Goal: Entertainment & Leisure: Consume media (video, audio)

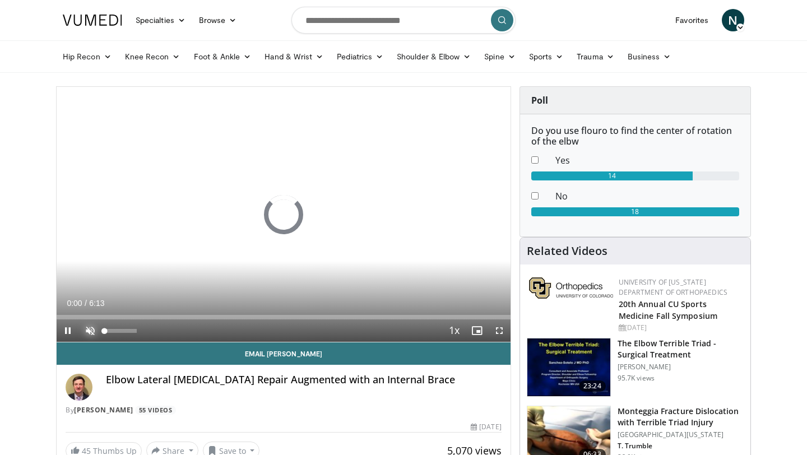
click at [89, 332] on span "Video Player" at bounding box center [90, 330] width 22 height 22
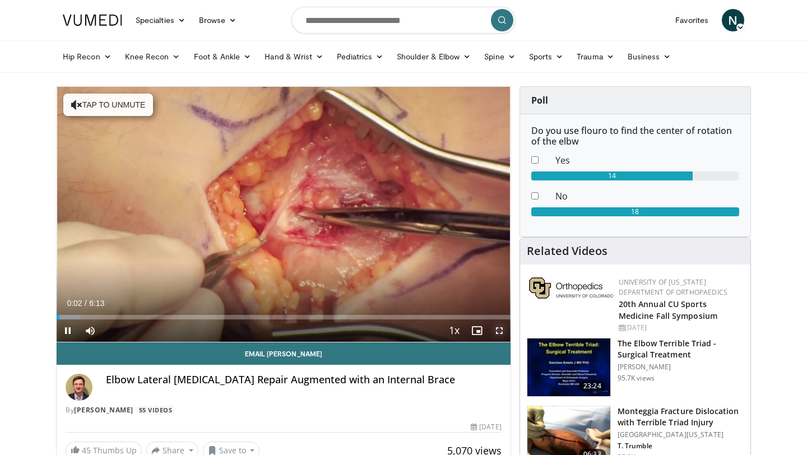
click at [498, 332] on span "Video Player" at bounding box center [499, 330] width 22 height 22
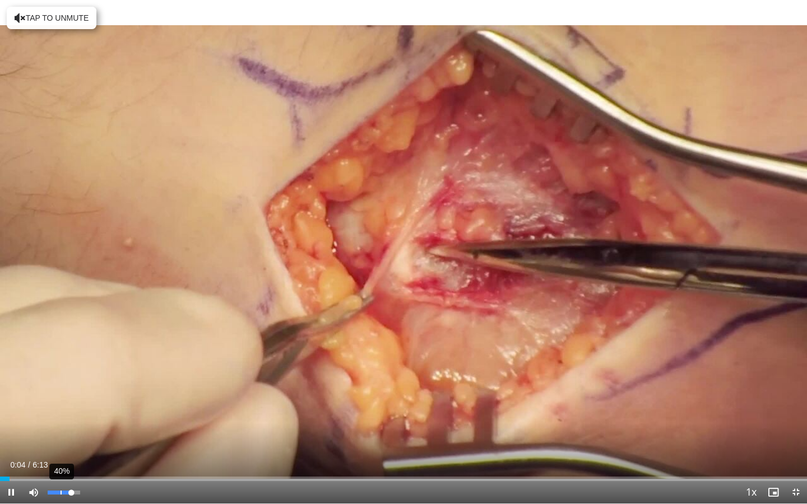
click at [61, 454] on div "40%" at bounding box center [61, 493] width 1 height 4
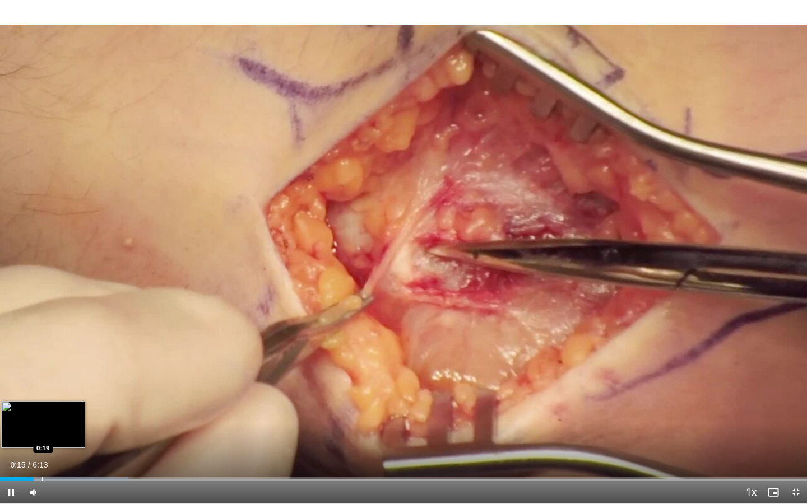
click at [42, 454] on div "Progress Bar" at bounding box center [42, 479] width 1 height 4
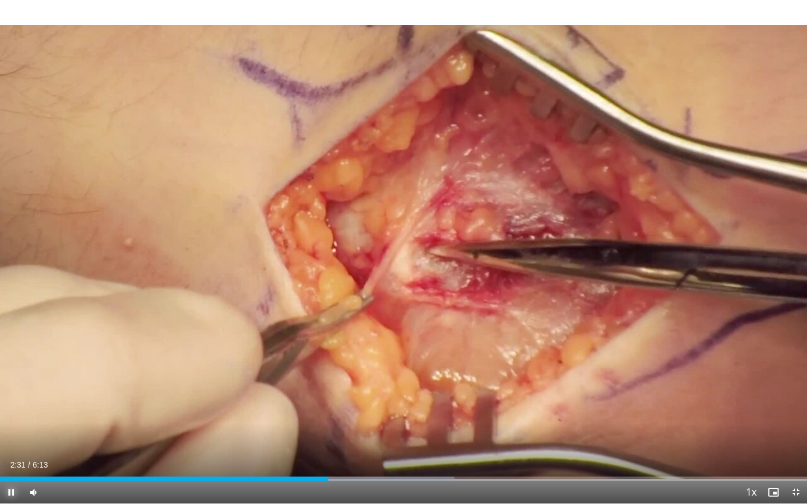
click at [8, 454] on span "Video Player" at bounding box center [11, 492] width 22 height 22
click at [15, 454] on span "Video Player" at bounding box center [11, 492] width 22 height 22
click at [315, 454] on div "Progress Bar" at bounding box center [315, 479] width 1 height 4
click at [340, 454] on div "Current Time 2:43 / Duration 6:13 Pause Skip Backward Skip Forward Mute 0% Load…" at bounding box center [403, 492] width 807 height 22
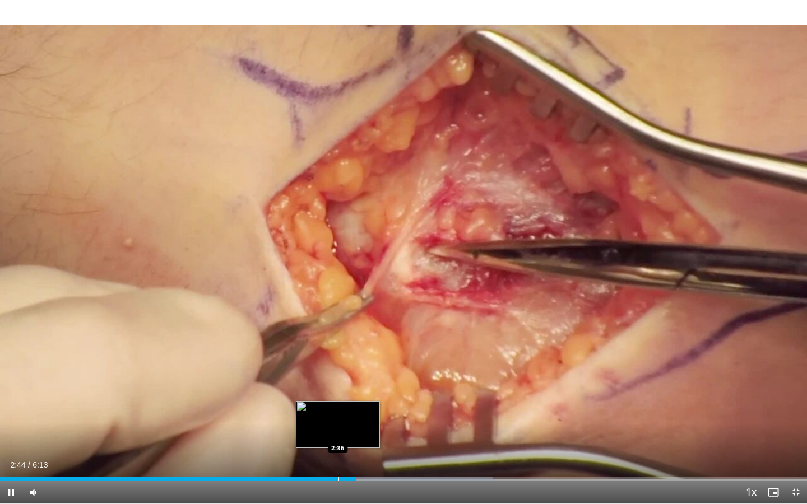
click at [337, 454] on div "Loaded : 61.08% 2:44 2:36" at bounding box center [403, 476] width 807 height 11
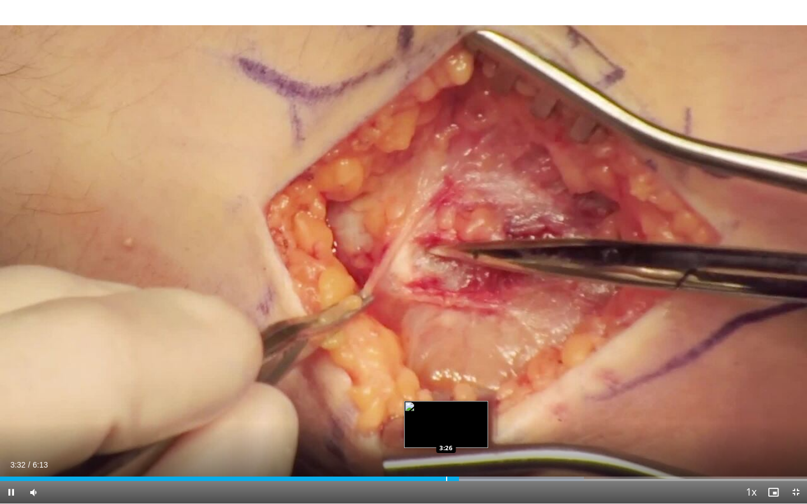
click at [446, 454] on div "Progress Bar" at bounding box center [446, 479] width 1 height 4
click at [434, 454] on div "Progress Bar" at bounding box center [434, 479] width 1 height 4
click at [453, 454] on div "Progress Bar" at bounding box center [453, 479] width 1 height 4
click at [444, 454] on div "Progress Bar" at bounding box center [444, 479] width 1 height 4
click at [437, 454] on div "Progress Bar" at bounding box center [437, 479] width 1 height 4
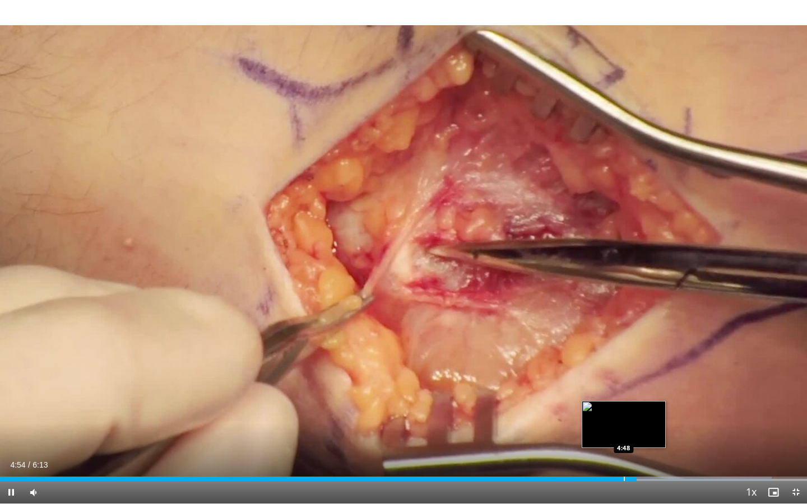
click at [624, 454] on div "Progress Bar" at bounding box center [624, 479] width 1 height 4
click at [610, 454] on div "Progress Bar" at bounding box center [610, 479] width 1 height 4
click at [600, 454] on div "Progress Bar" at bounding box center [600, 479] width 1 height 4
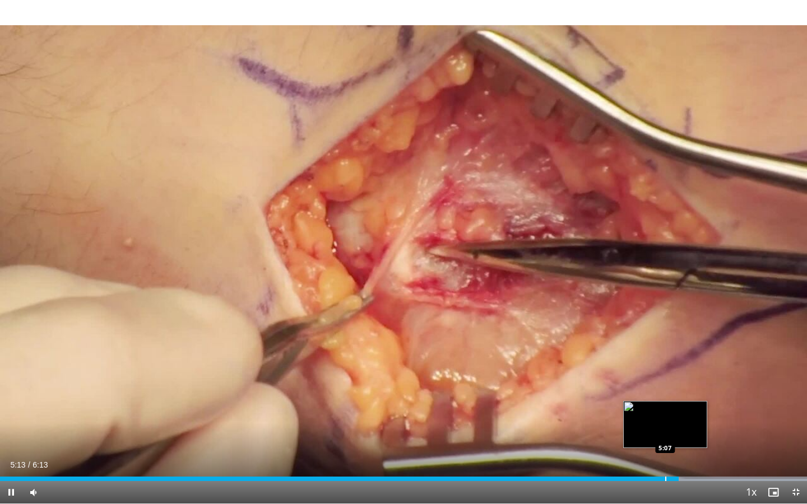
click at [665, 454] on div "Progress Bar" at bounding box center [665, 479] width 1 height 4
click at [656, 454] on div "Progress Bar" at bounding box center [656, 479] width 1 height 4
click at [645, 454] on div "10 seconds Tap to unmute" at bounding box center [403, 252] width 807 height 504
click at [645, 454] on div "5:04" at bounding box center [329, 479] width 658 height 4
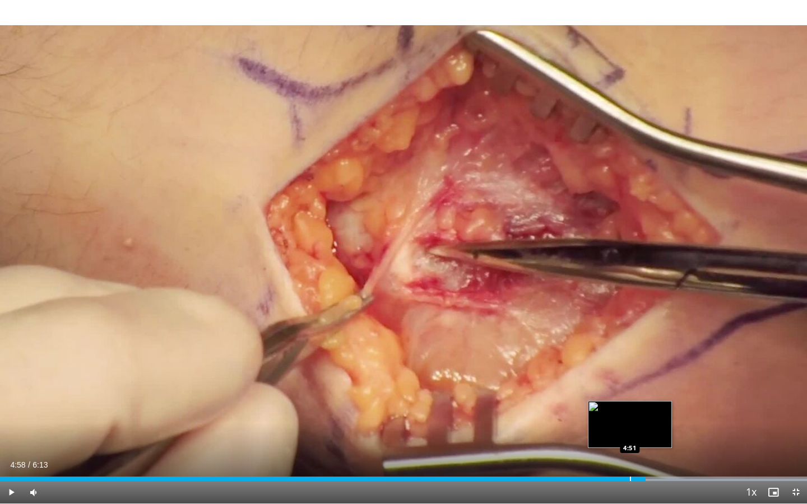
click at [630, 454] on div "Progress Bar" at bounding box center [630, 479] width 1 height 4
click at [611, 454] on div "Loaded : 100.00% 4:51 4:43" at bounding box center [403, 476] width 807 height 11
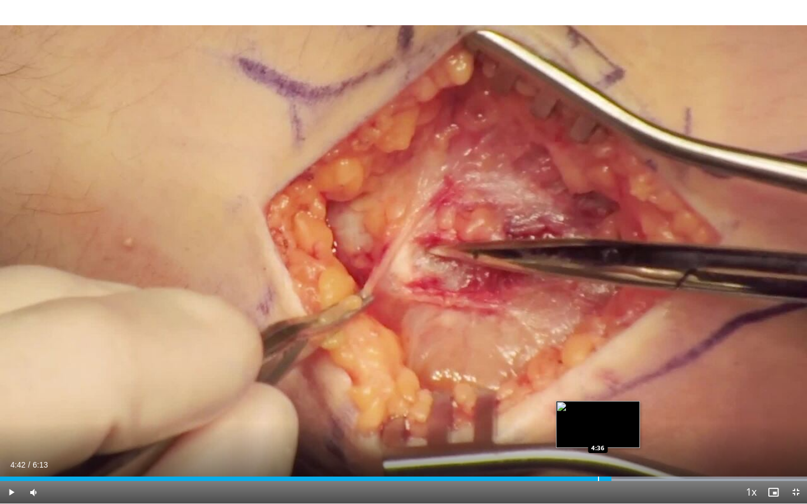
click at [598, 454] on div "Progress Bar" at bounding box center [598, 479] width 1 height 4
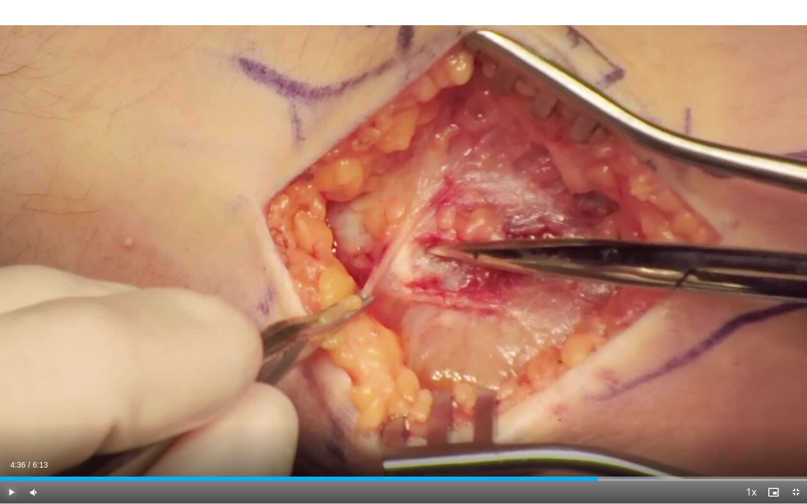
click at [10, 454] on span "Video Player" at bounding box center [11, 492] width 22 height 22
click at [594, 454] on div "Progress Bar" at bounding box center [594, 479] width 1 height 4
click at [577, 454] on div "Progress Bar" at bounding box center [577, 479] width 1 height 4
click at [12, 454] on span "Video Player" at bounding box center [11, 492] width 22 height 22
click at [797, 454] on span "Video Player" at bounding box center [795, 492] width 22 height 22
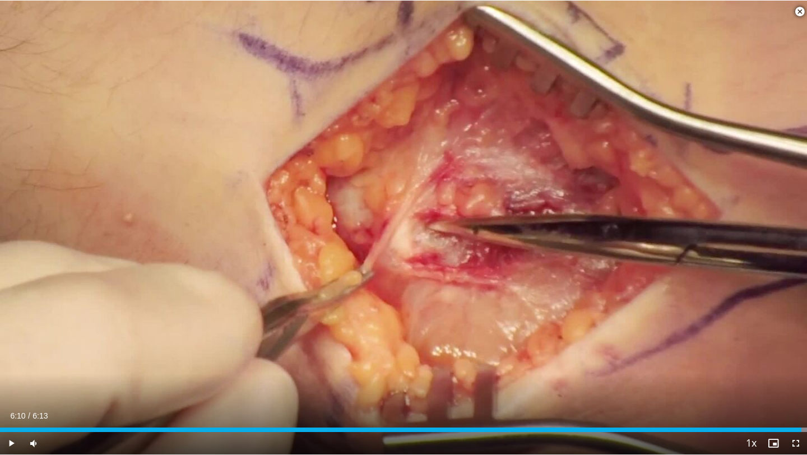
scroll to position [536, 0]
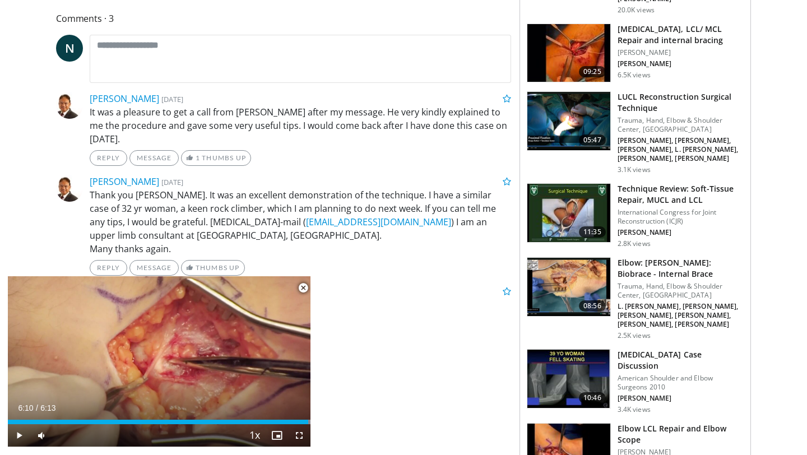
click at [304, 290] on span "Video Player" at bounding box center [303, 288] width 22 height 22
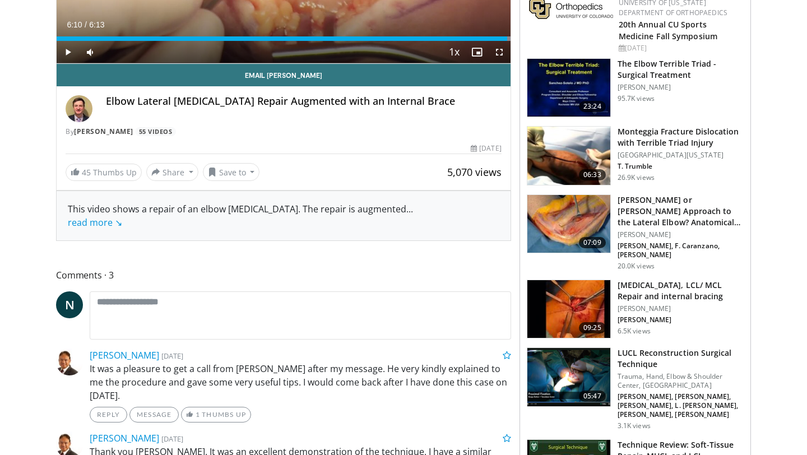
scroll to position [0, 0]
